Goal: Find specific page/section: Find specific page/section

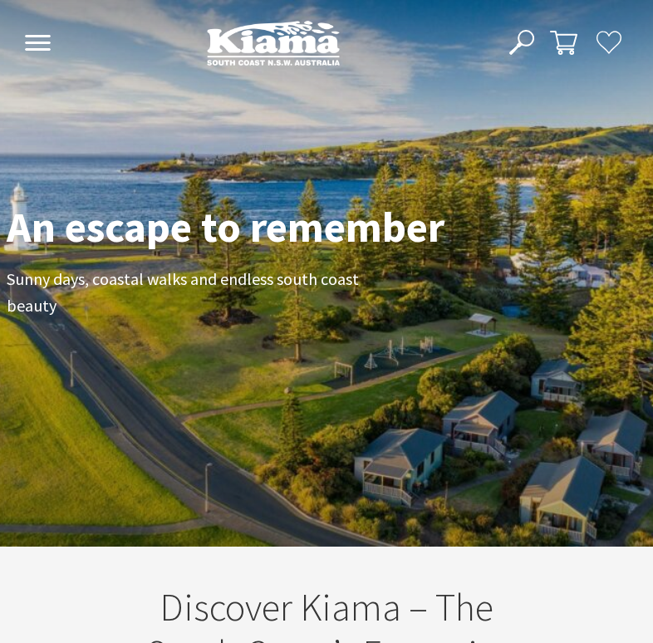
scroll to position [1, 640]
click at [28, 43] on use at bounding box center [38, 43] width 26 height 16
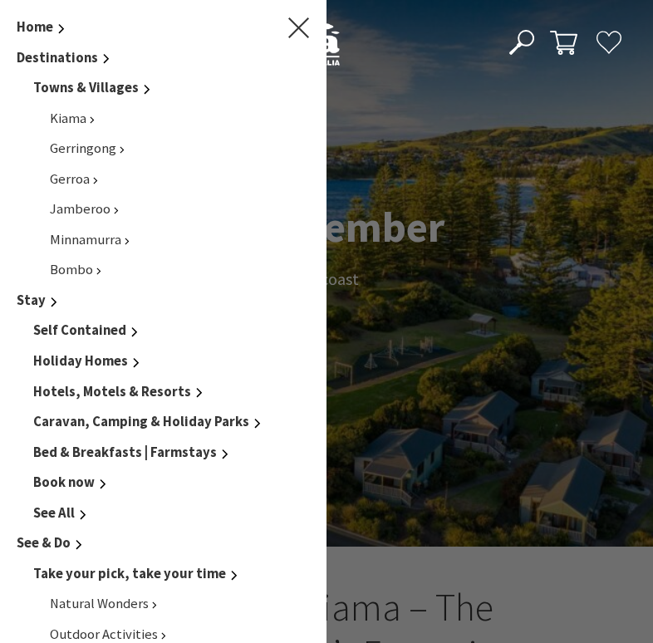
scroll to position [215, 640]
click at [73, 120] on span "Kiama" at bounding box center [69, 118] width 39 height 17
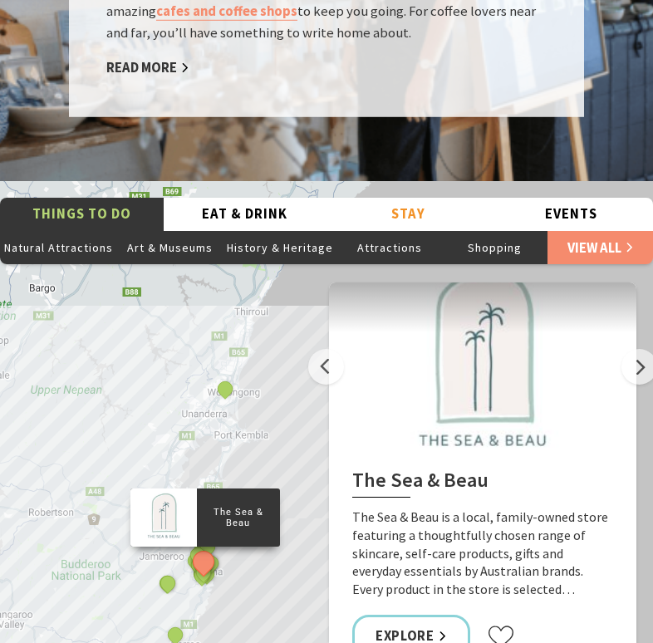
scroll to position [3256, 0]
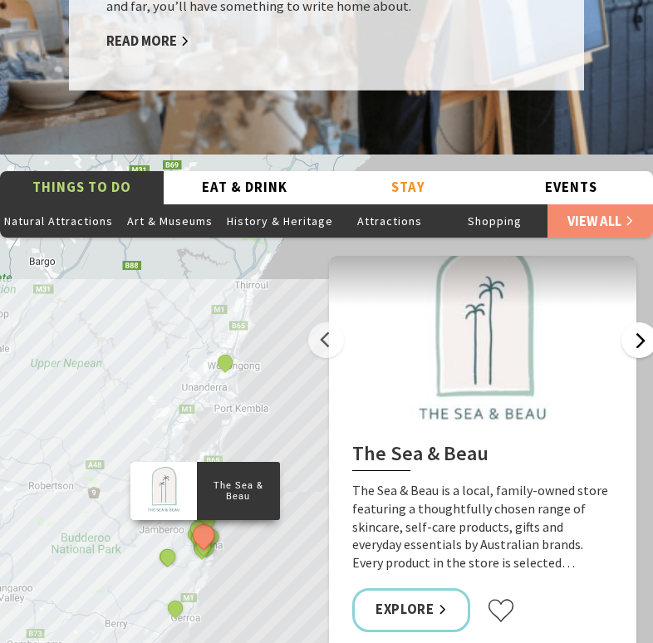
click at [634, 322] on button "Next" at bounding box center [639, 340] width 36 height 36
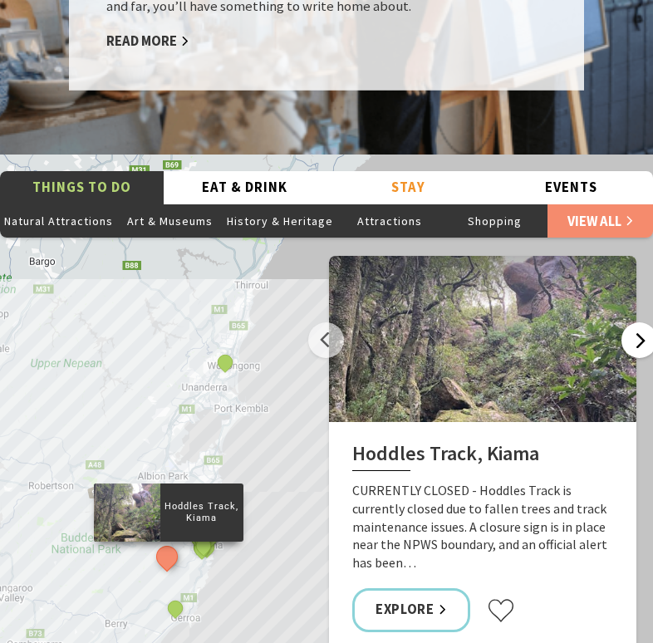
click at [634, 322] on button "Next" at bounding box center [639, 340] width 36 height 36
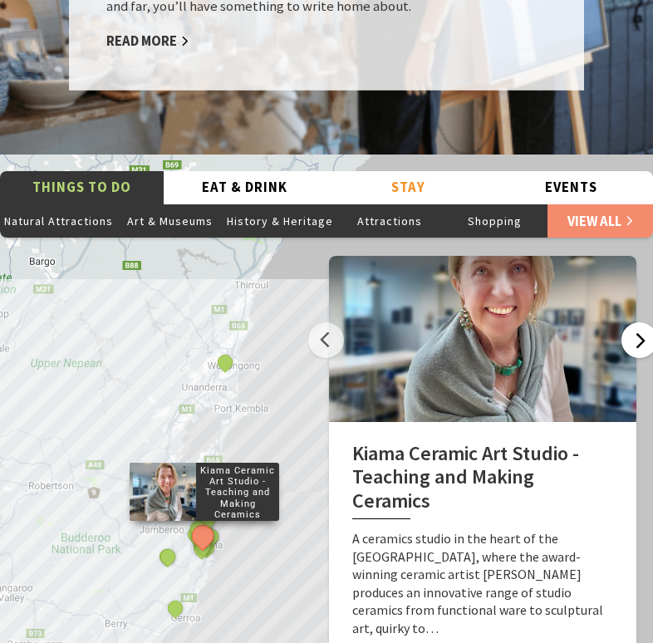
click at [634, 322] on button "Next" at bounding box center [639, 340] width 36 height 36
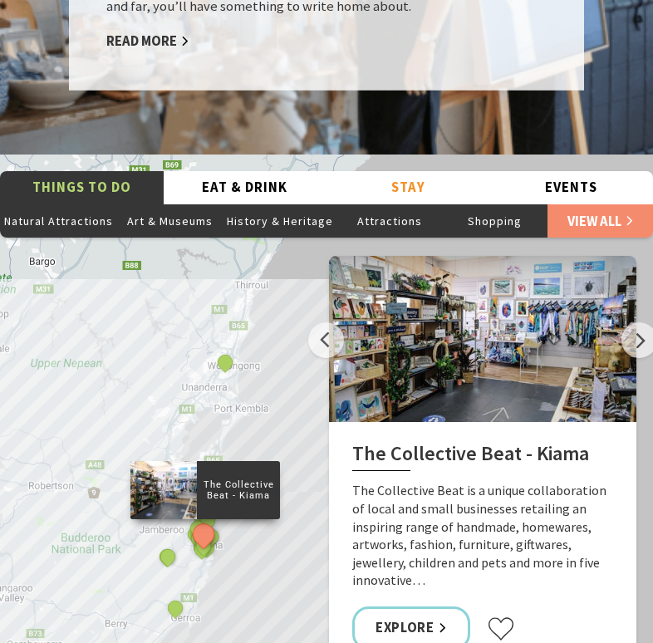
scroll to position [3359, 0]
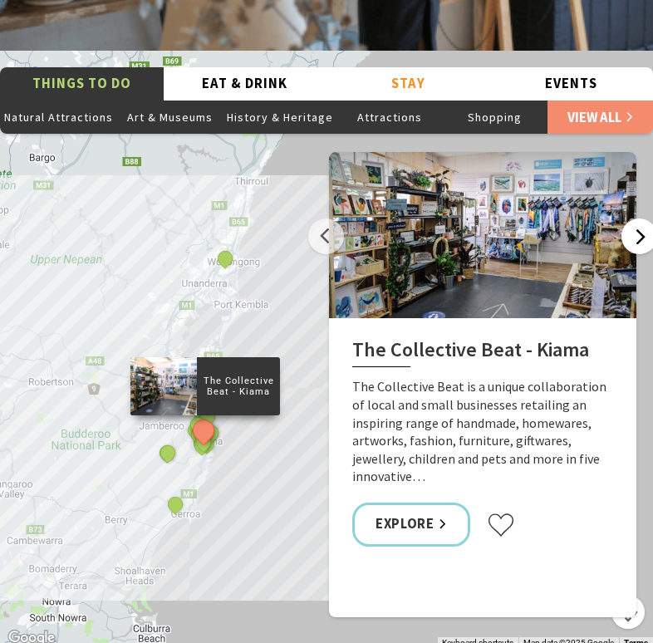
click at [644, 218] on button "Next" at bounding box center [639, 236] width 36 height 36
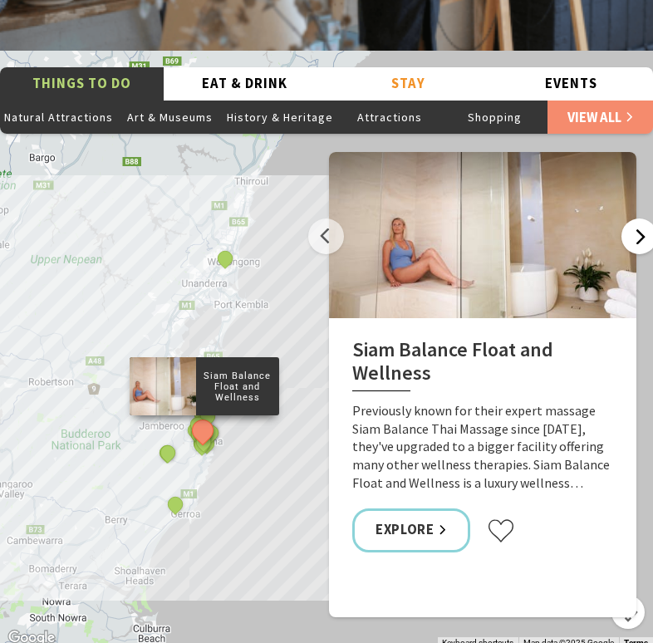
click at [644, 218] on button "Next" at bounding box center [639, 236] width 36 height 36
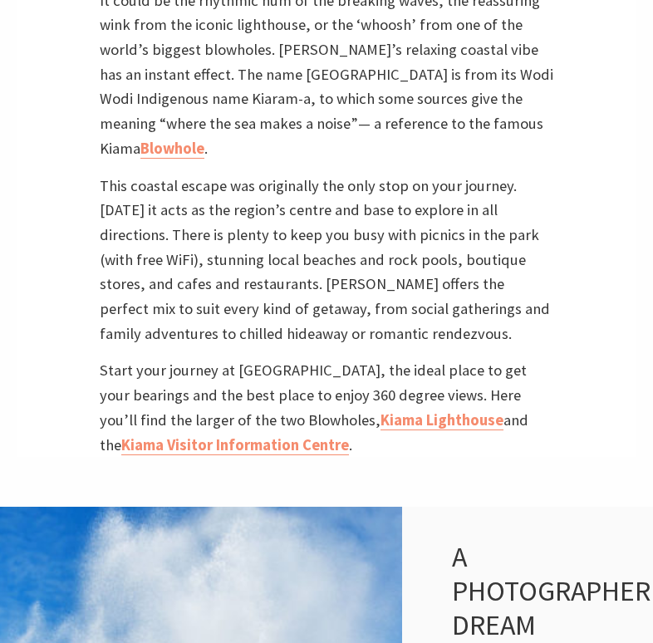
scroll to position [537, 0]
